Goal: Task Accomplishment & Management: Manage account settings

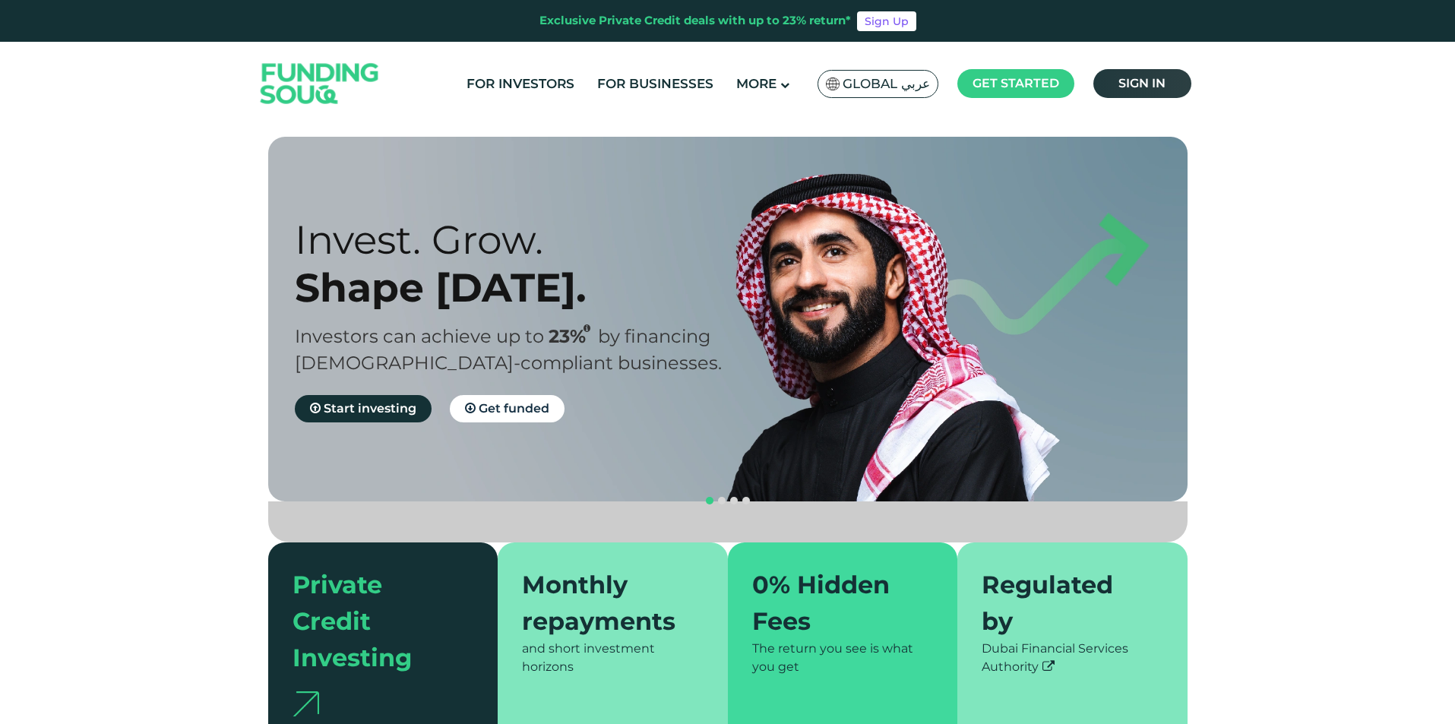
click at [1169, 82] on link "Sign in" at bounding box center [1142, 83] width 98 height 29
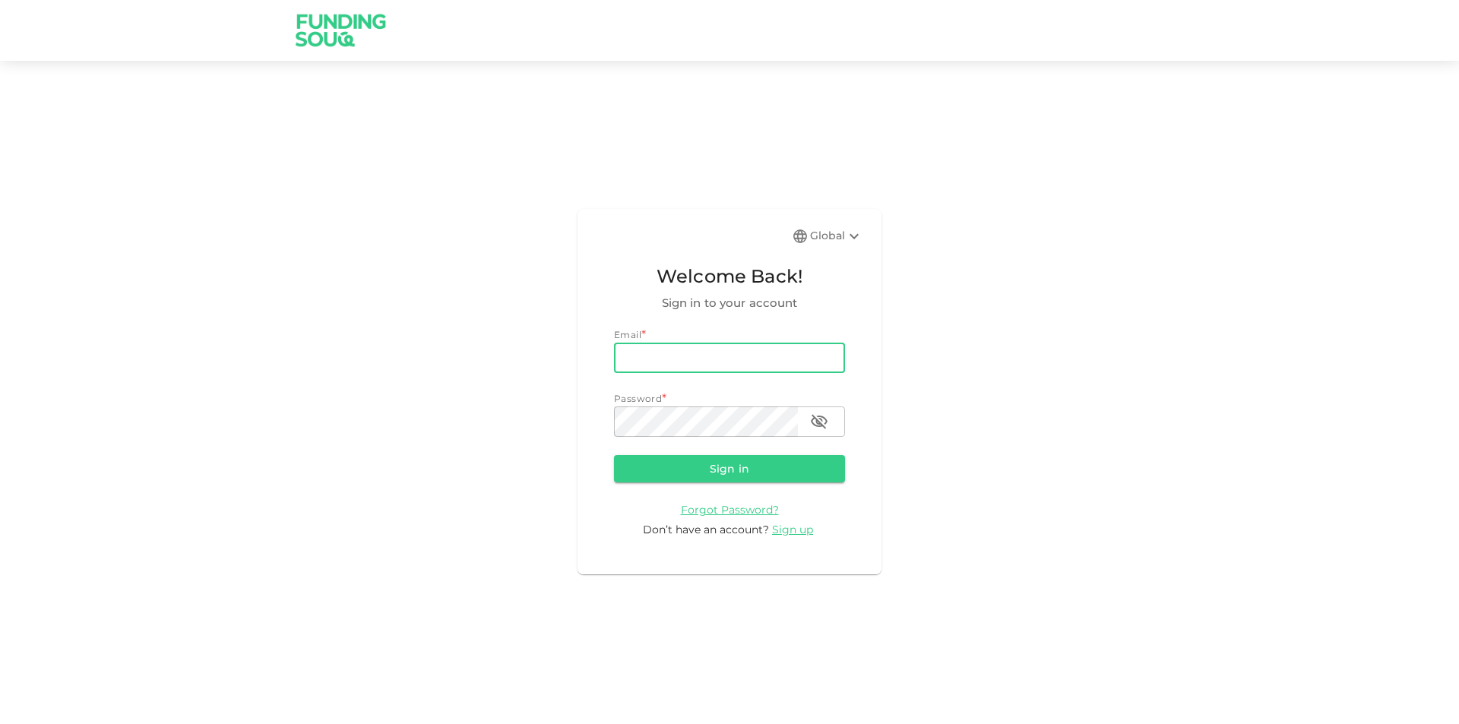
click at [679, 364] on input "email" at bounding box center [729, 358] width 231 height 30
type input "mohamed.ayyash@gmail.com"
click at [614, 455] on button "Sign in" at bounding box center [729, 468] width 231 height 27
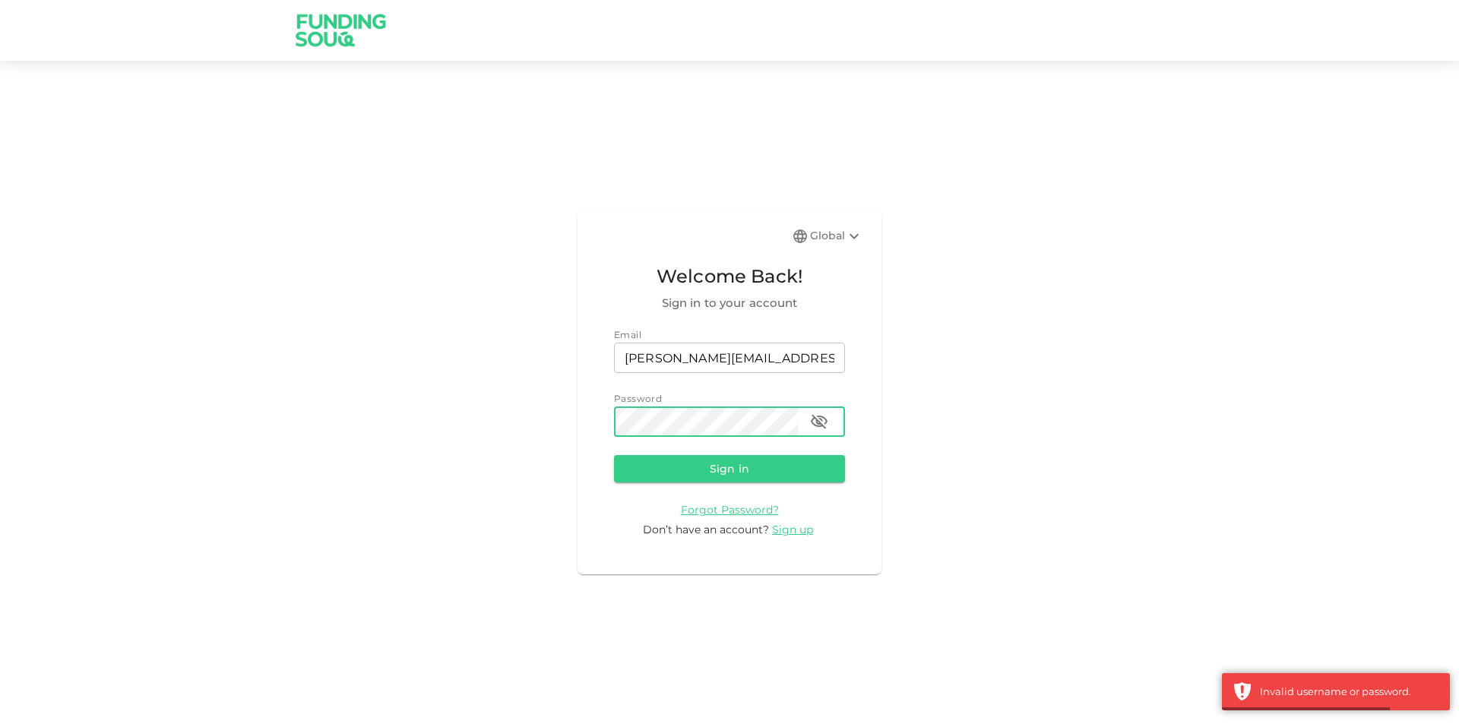
click at [816, 419] on icon "button" at bounding box center [819, 422] width 17 height 14
click at [614, 455] on button "Sign in" at bounding box center [729, 468] width 231 height 27
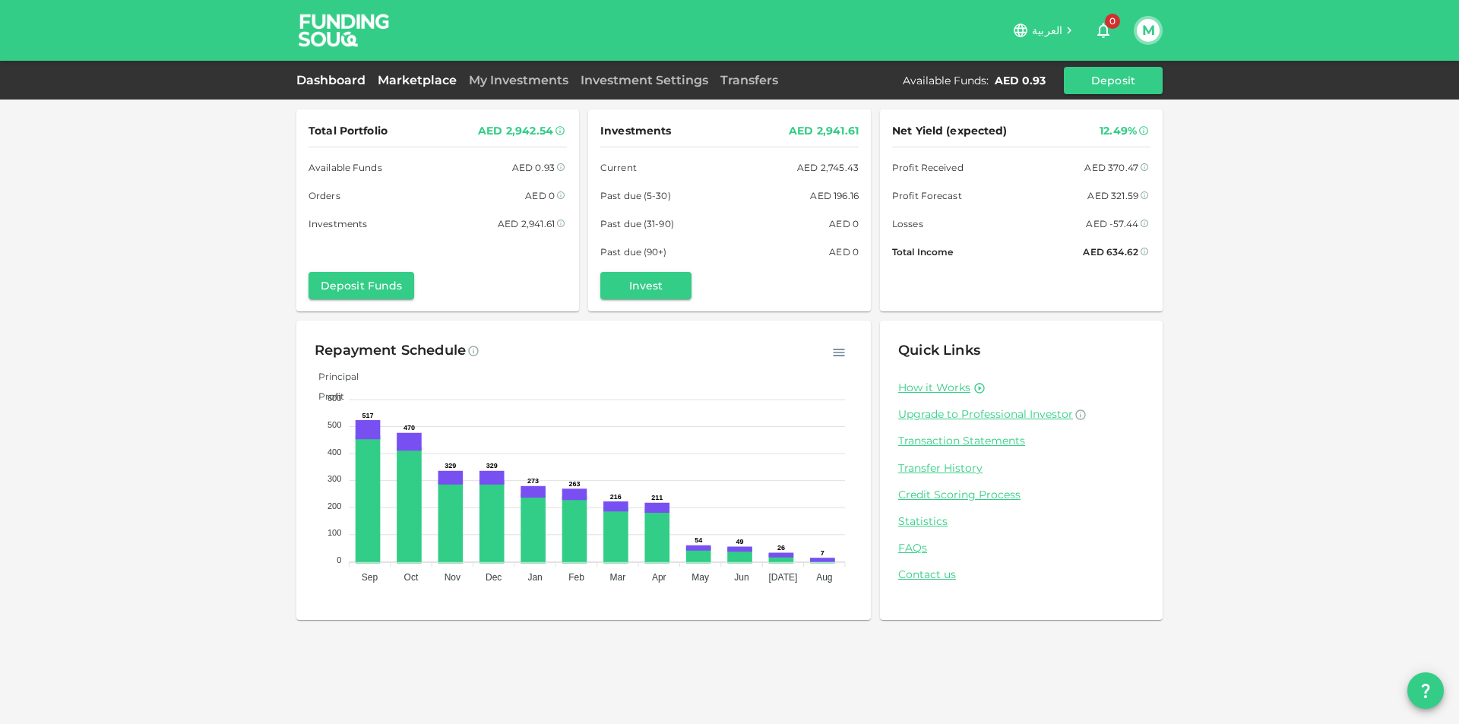
click at [419, 77] on link "Marketplace" at bounding box center [417, 80] width 91 height 14
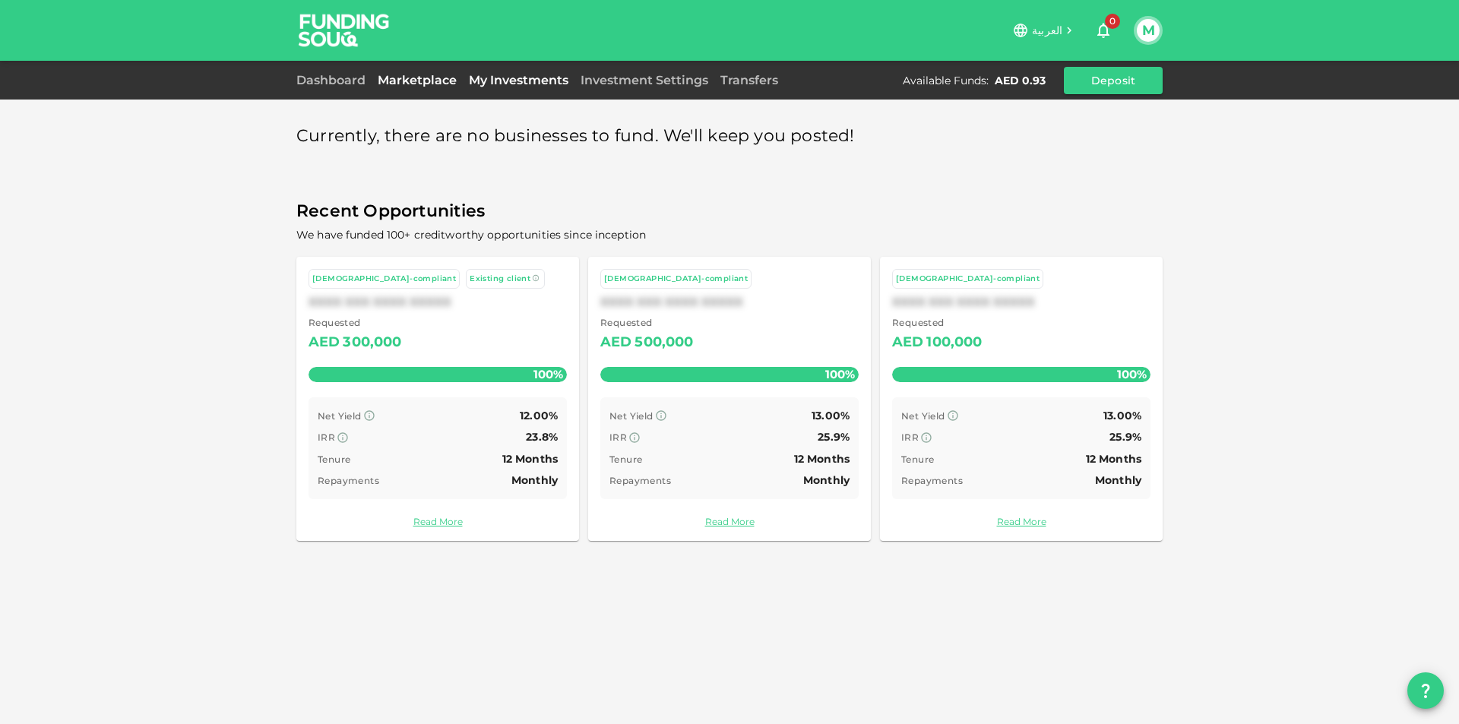
click at [485, 75] on link "My Investments" at bounding box center [519, 80] width 112 height 14
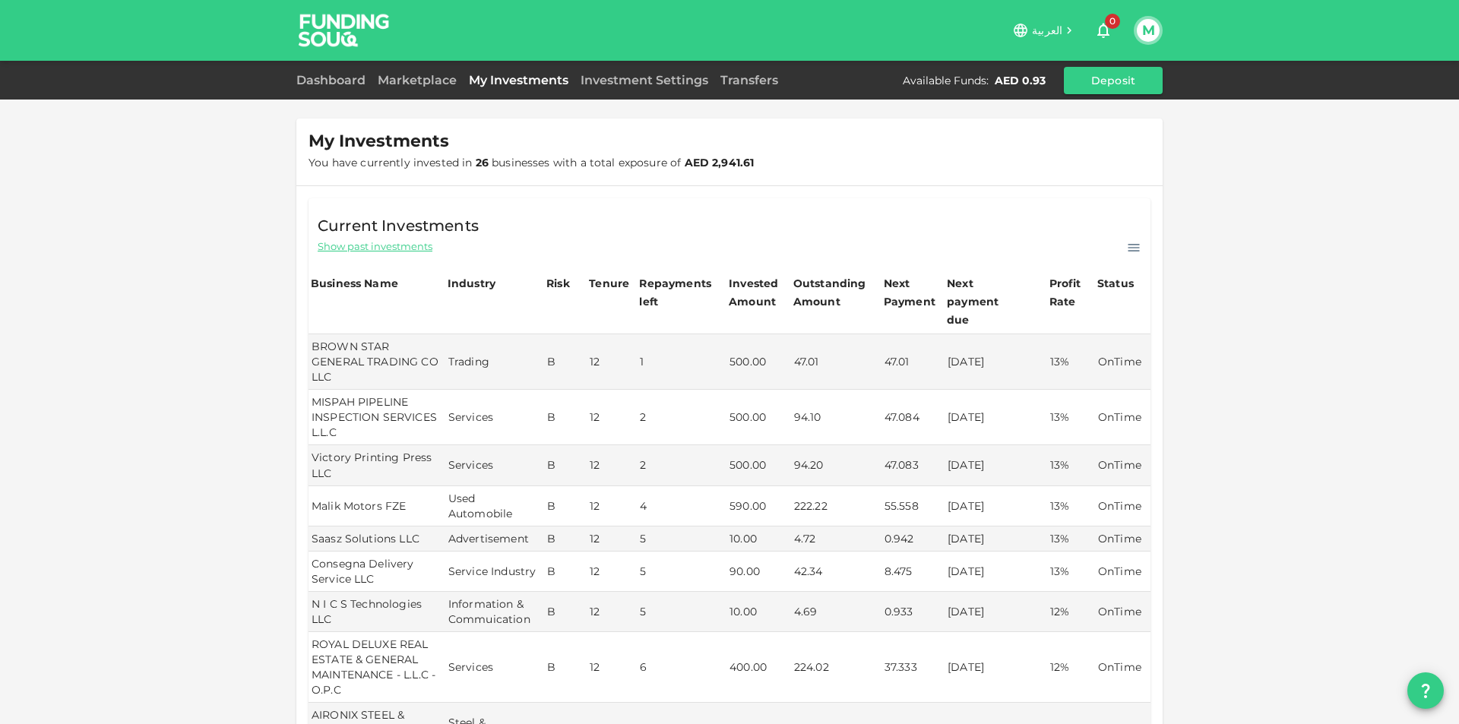
click at [1146, 31] on button "M" at bounding box center [1148, 30] width 23 height 23
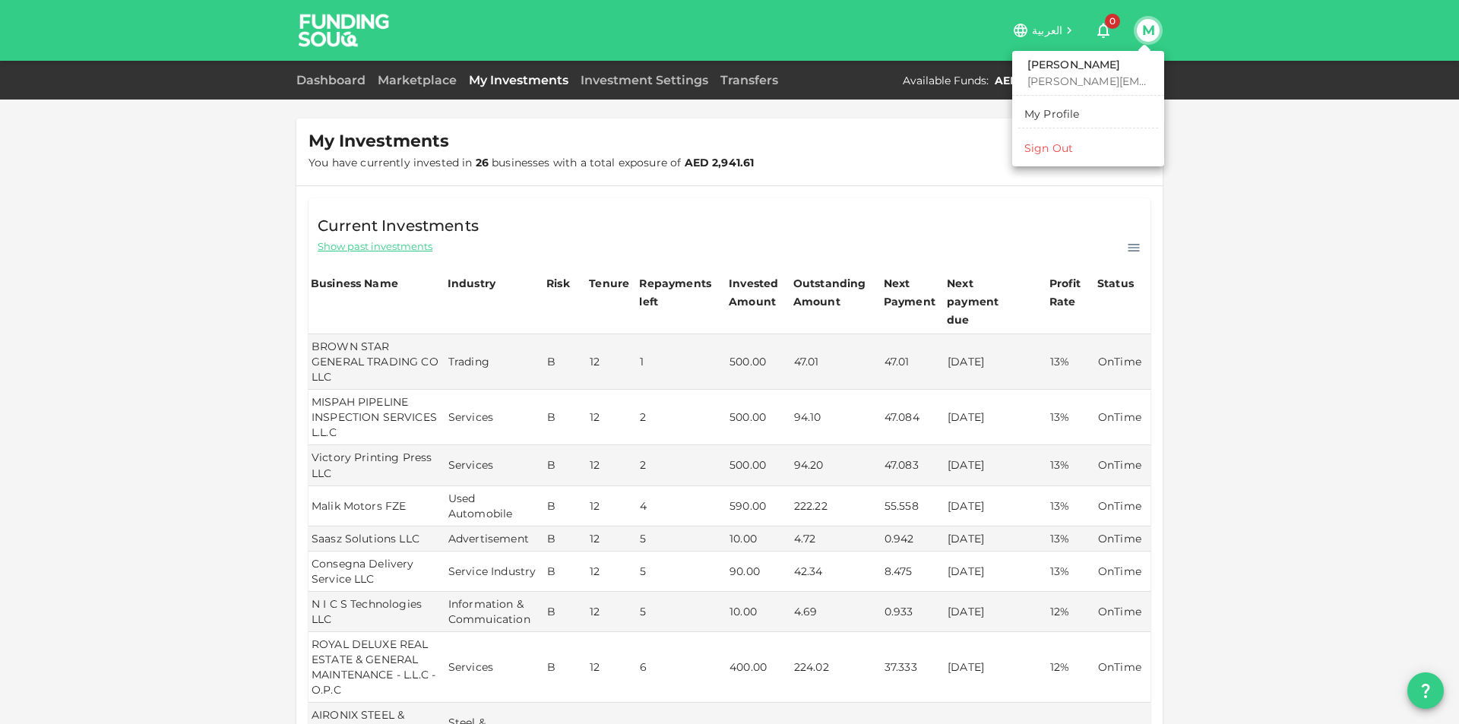
click at [1068, 153] on div "Sign Out" at bounding box center [1048, 148] width 49 height 15
